Goal: Task Accomplishment & Management: Use online tool/utility

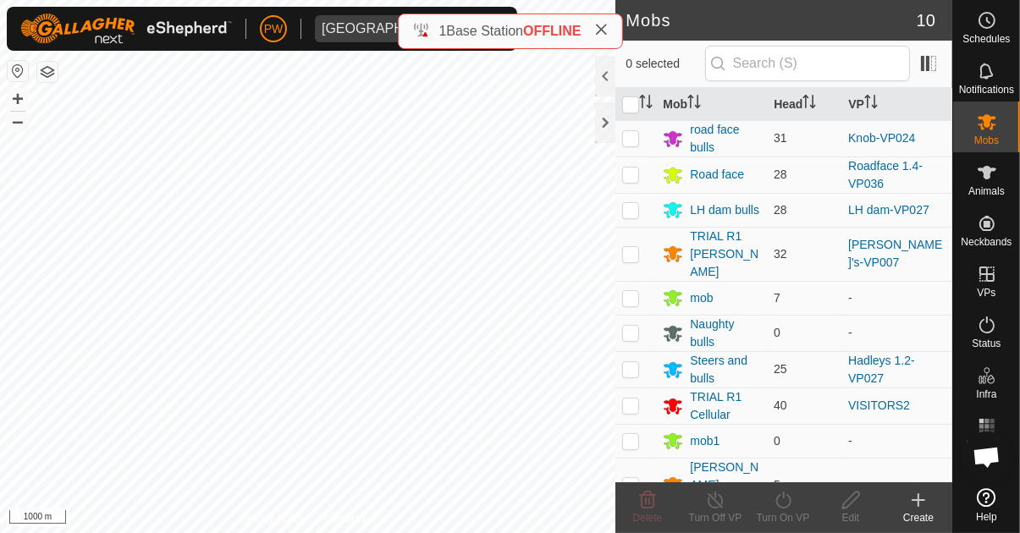
scroll to position [1331, 0]
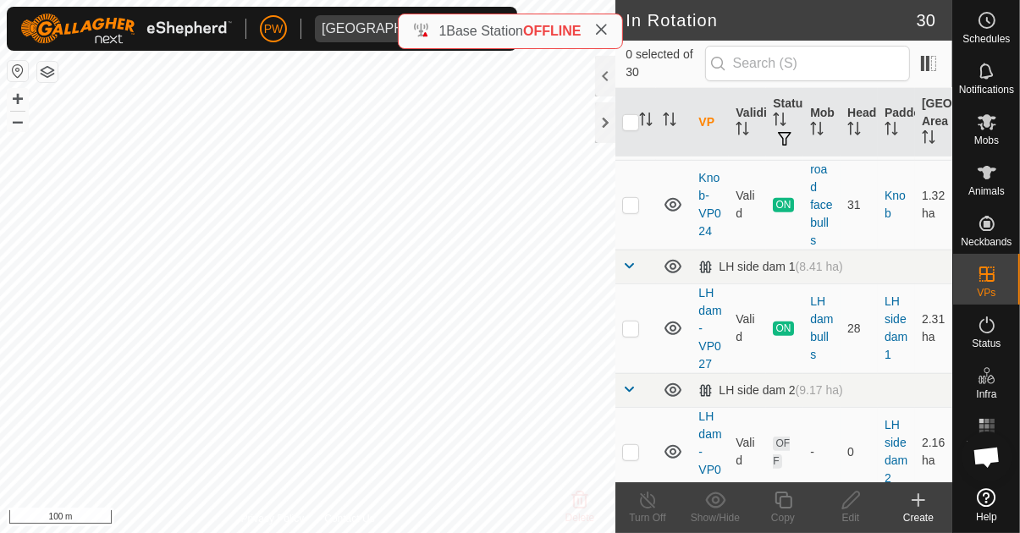
scroll to position [805, 0]
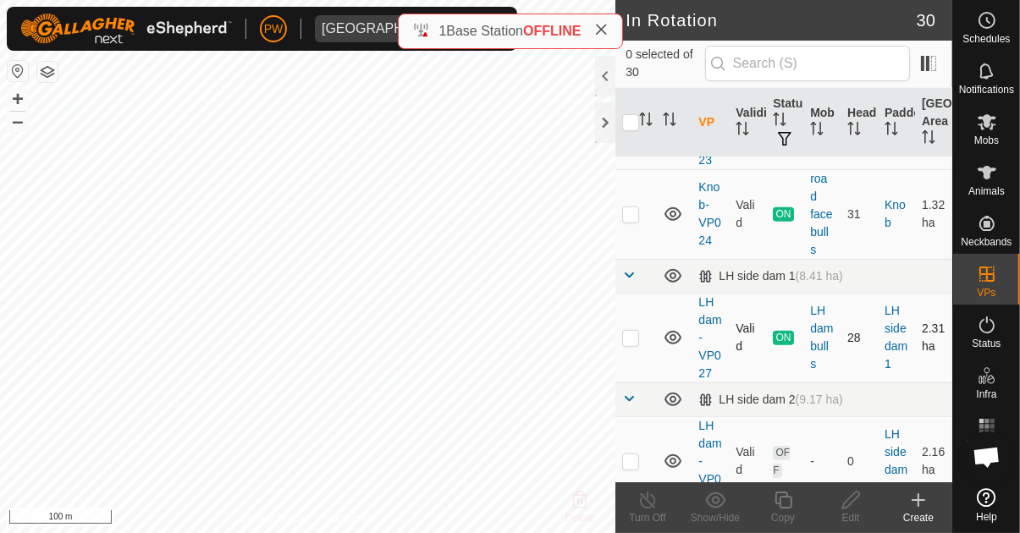
click at [635, 331] on p-checkbox at bounding box center [630, 338] width 17 height 14
checkbox input "true"
click at [786, 508] on icon at bounding box center [782, 500] width 17 height 17
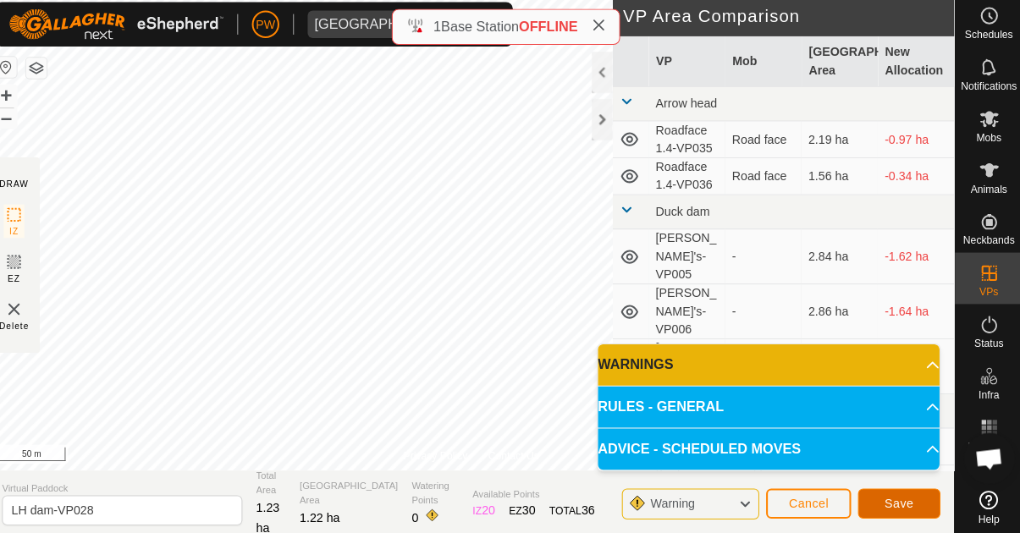
click at [894, 494] on span "Save" at bounding box center [898, 501] width 29 height 14
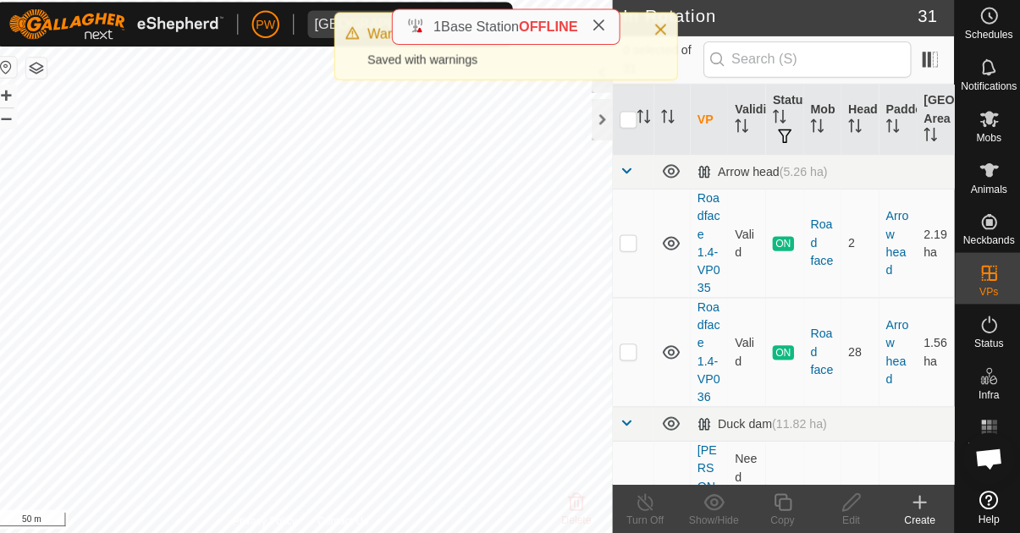
click at [606, 34] on icon at bounding box center [602, 30] width 14 height 14
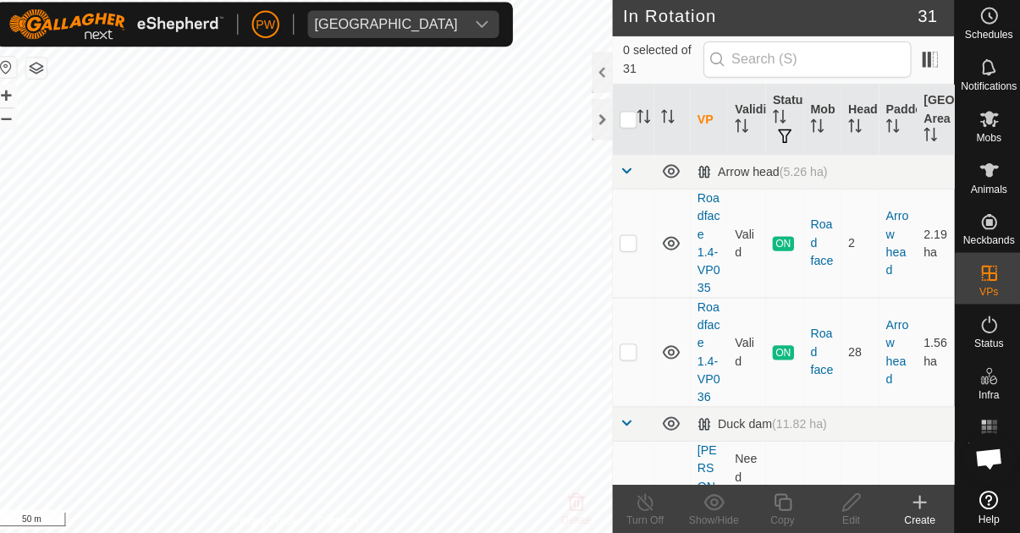
click at [990, 129] on icon at bounding box center [987, 122] width 19 height 16
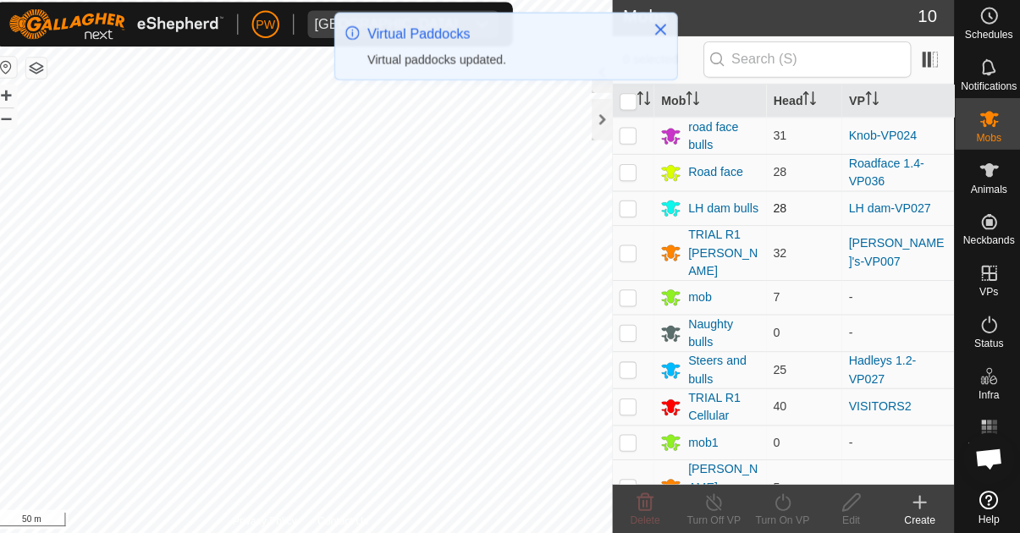
click at [633, 209] on p-checkbox at bounding box center [630, 210] width 17 height 14
checkbox input "true"
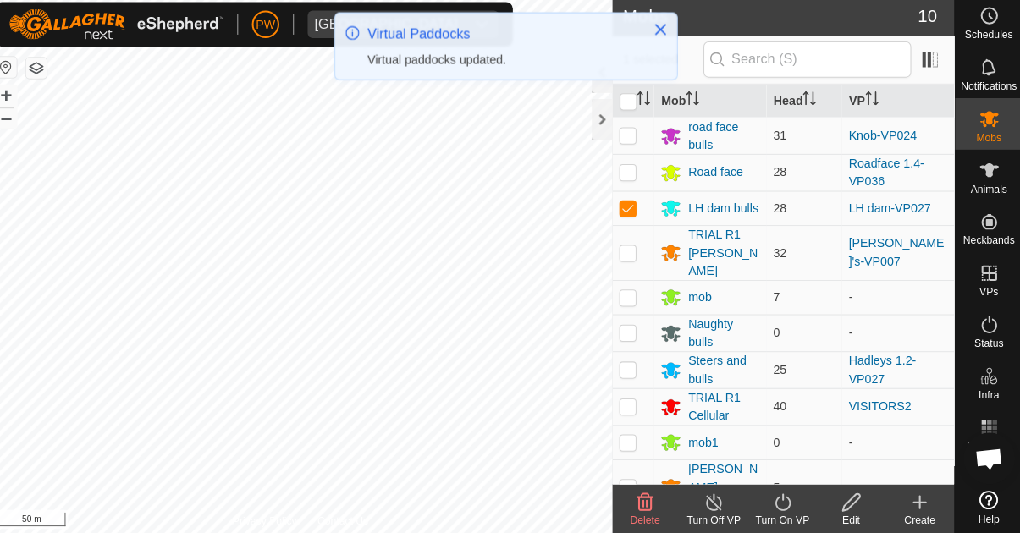
click at [785, 511] on div "Turn On VP" at bounding box center [783, 517] width 68 height 15
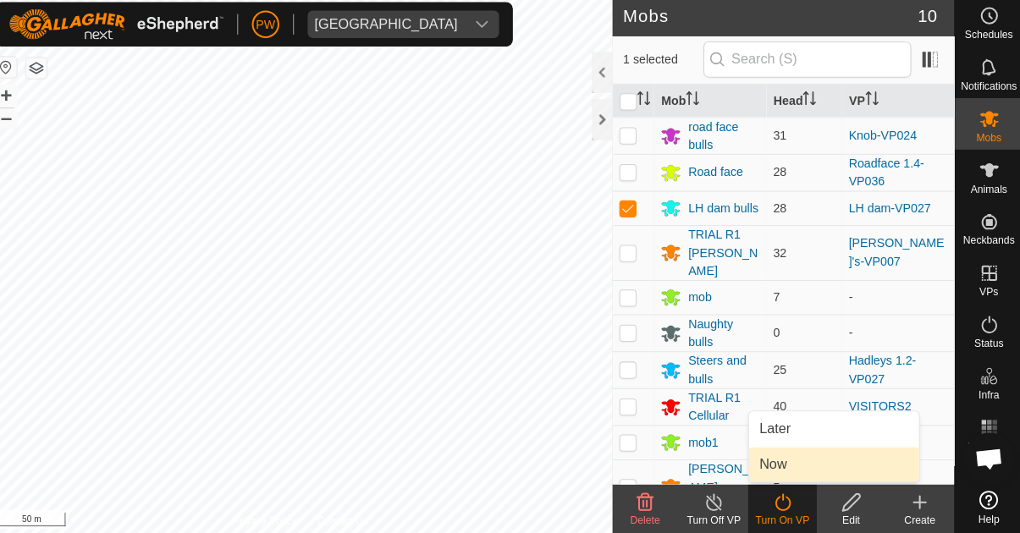
click at [793, 457] on link "Now" at bounding box center [834, 463] width 168 height 34
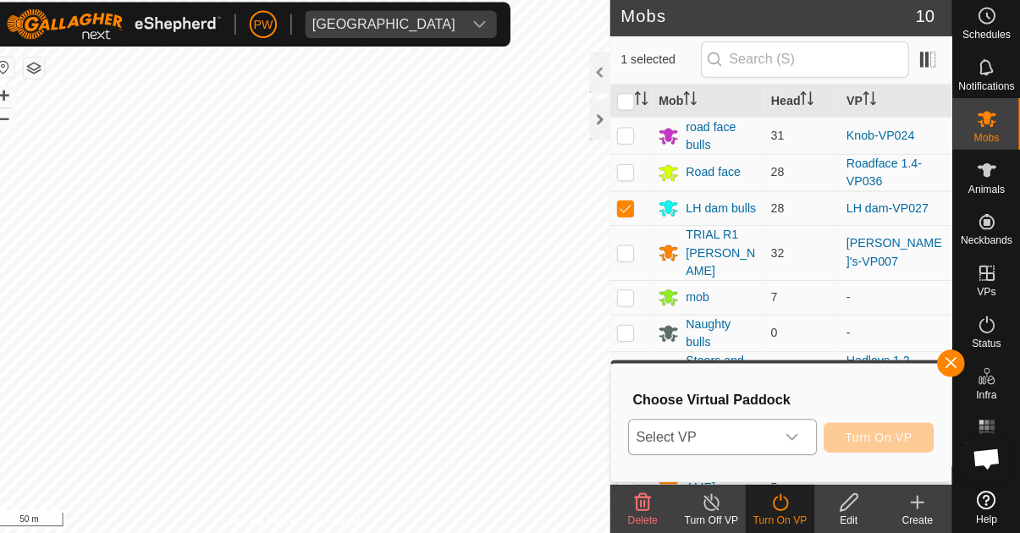
click at [797, 440] on icon "dropdown trigger" at bounding box center [795, 436] width 14 height 14
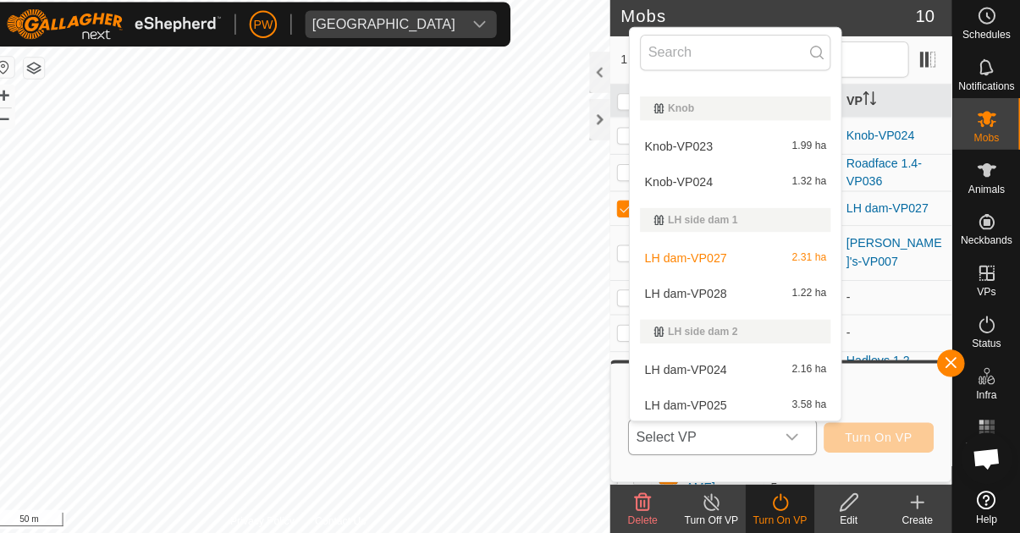
scroll to position [247, 0]
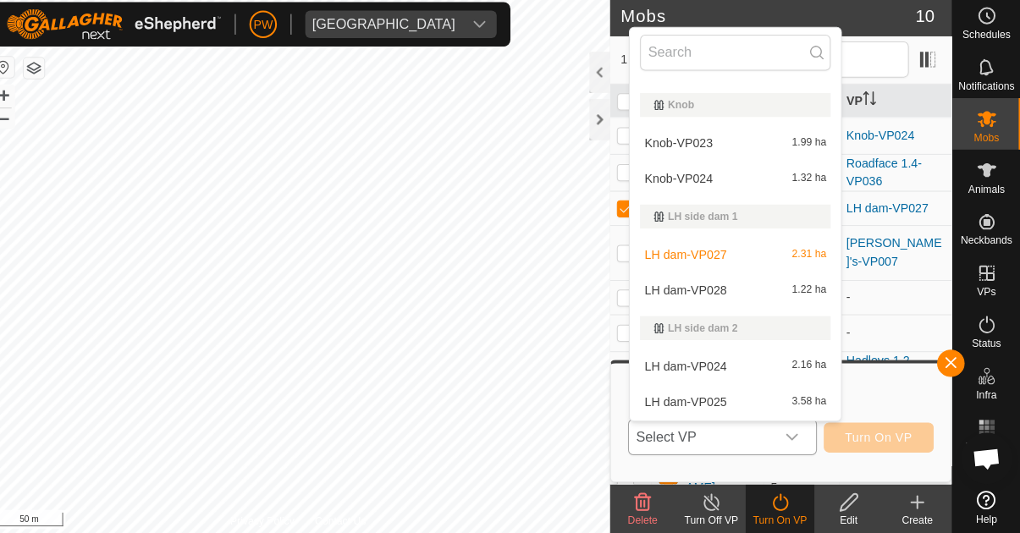
click at [746, 290] on div "LH dam-VP028 1.22 ha" at bounding box center [739, 291] width 188 height 20
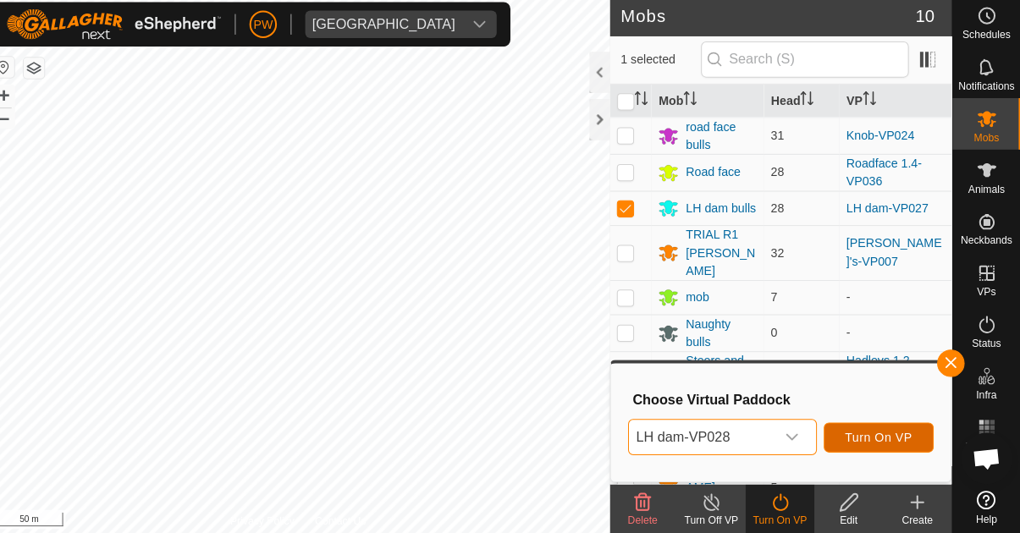
click at [874, 431] on span "Turn On VP" at bounding box center [880, 436] width 66 height 14
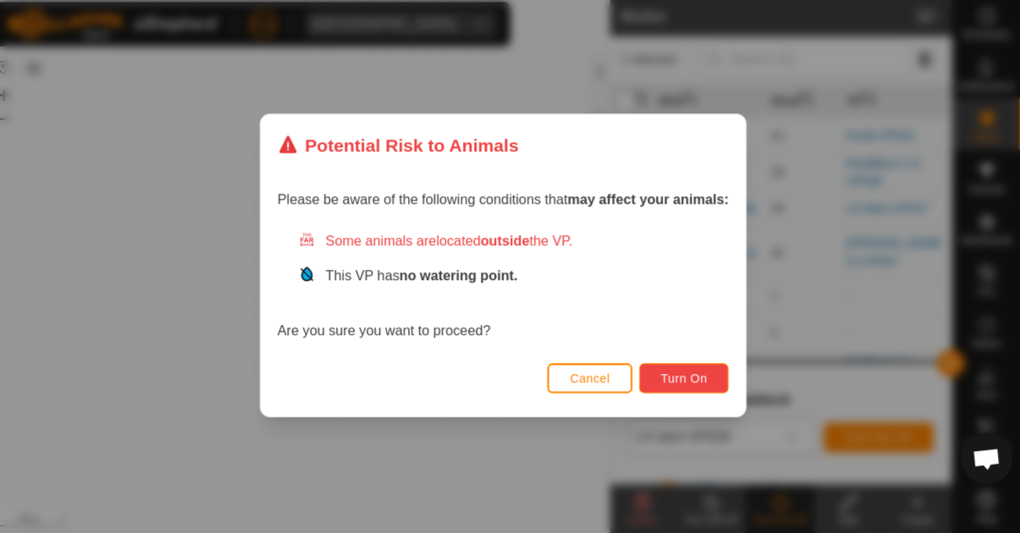
click at [693, 375] on span "Turn On" at bounding box center [688, 379] width 46 height 14
